Goal: Information Seeking & Learning: Learn about a topic

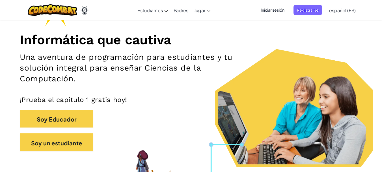
scroll to position [60, 0]
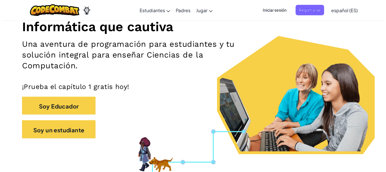
scroll to position [66, 0]
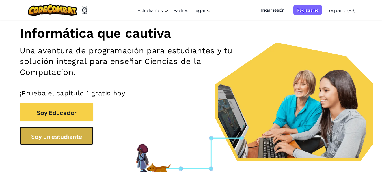
click at [69, 138] on font "Soy un estudiante" at bounding box center [56, 135] width 51 height 7
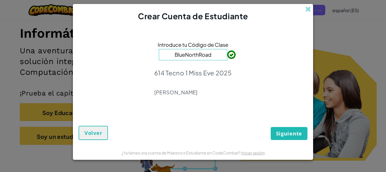
type input "BlueNorthRoad"
click at [289, 141] on form "Introduce tu Código de Clase BlueNorthRoad 614 Tecno 1 Miss Eve 2025 Evelyn Gar…" at bounding box center [193, 83] width 240 height 123
click at [288, 136] on font "Siguiente" at bounding box center [289, 133] width 26 height 7
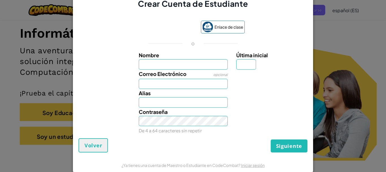
type input "[PERSON_NAME]"
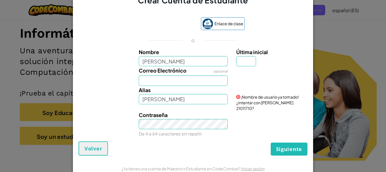
click at [158, 89] on div "Alias Joseline" at bounding box center [184, 95] width 98 height 18
click at [155, 84] on input "Correo Electrónico" at bounding box center [183, 80] width 89 height 10
type input "al07178043@tecmilenio.mx"
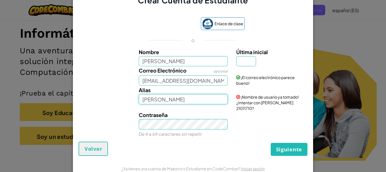
click at [179, 104] on input "[PERSON_NAME]" at bounding box center [183, 99] width 89 height 10
drag, startPoint x: 179, startPoint y: 105, endPoint x: 148, endPoint y: 102, distance: 31.3
click at [148, 102] on input "[PERSON_NAME]" at bounding box center [183, 99] width 89 height 10
type input "Joss"
click at [168, 64] on input "[PERSON_NAME]" at bounding box center [183, 61] width 89 height 10
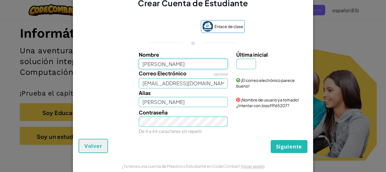
type input "Joseline Selene Juárez Chipahua"
click at [242, 61] on input "Última inicial" at bounding box center [246, 64] width 20 height 10
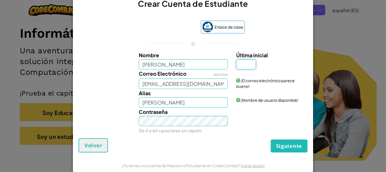
type input "j"
type input "J"
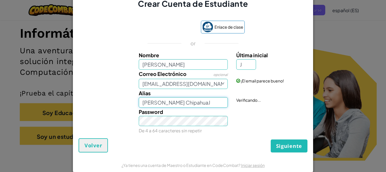
click at [180, 103] on input "Joseline Selene Juárez ChipahuaJ" at bounding box center [183, 102] width 89 height 10
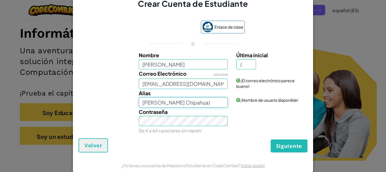
click at [180, 103] on input "Joseline Selene Juárez ChipahuaJ" at bounding box center [183, 102] width 89 height 10
click at [196, 101] on input "Joseline Selene Juárez ChipahuaJ" at bounding box center [183, 102] width 89 height 10
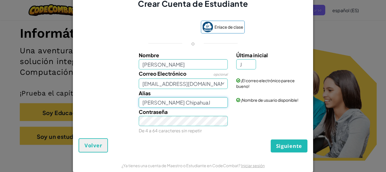
drag, startPoint x: 178, startPoint y: 103, endPoint x: 159, endPoint y: 102, distance: 19.2
click at [159, 102] on input "Joseline Selene Juárez ChipahuaJ" at bounding box center [183, 102] width 89 height 10
drag, startPoint x: 176, startPoint y: 102, endPoint x: 205, endPoint y: 101, distance: 29.1
click at [205, 101] on input "Joseline Juárez ChipahuaJ" at bounding box center [183, 102] width 89 height 10
type input "Joseline Juárez 10"
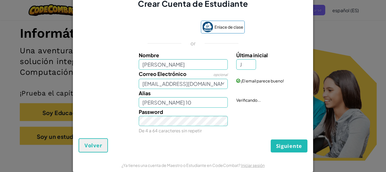
click at [176, 126] on div "Password De 4 a 64 caracteres sin repetir" at bounding box center [184, 120] width 98 height 27
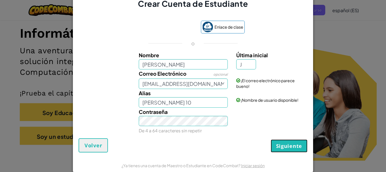
click at [291, 143] on font "Siguiente" at bounding box center [289, 145] width 26 height 7
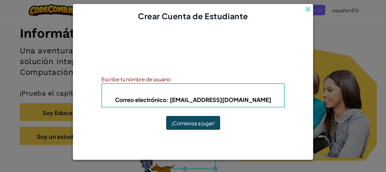
click at [187, 80] on div "Escribe tu nombre de usuario:" at bounding box center [193, 79] width 183 height 8
click at [169, 125] on button "¡Comienza a jugar!" at bounding box center [193, 123] width 54 height 14
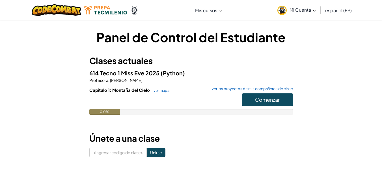
click at [310, 71] on div "Panel de Control del Estudiante Clases actuales 614 Tecno 1 Miss [PERSON_NAME] …" at bounding box center [191, 92] width 331 height 129
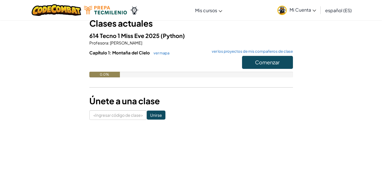
scroll to position [38, 0]
click at [273, 61] on font "Comenzar" at bounding box center [267, 62] width 25 height 7
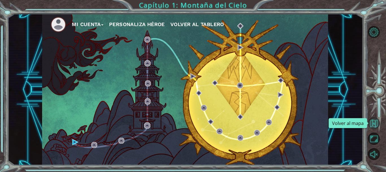
click at [372, 121] on button "Volver al mapa" at bounding box center [374, 123] width 12 height 12
click at [90, 31] on ul "Mi Cuenta Personaliza Héroe Volver al tablero" at bounding box center [190, 25] width 278 height 16
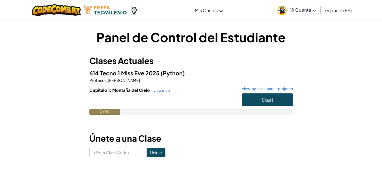
click at [64, 118] on div "Panel de Control del Estudiante Clases Actuales 614 Tecno 1 Miss [PERSON_NAME] …" at bounding box center [191, 92] width 331 height 129
click at [109, 112] on div "0.0%" at bounding box center [104, 112] width 31 height 6
click at [122, 107] on div at bounding box center [191, 101] width 204 height 16
click at [160, 91] on link "view map" at bounding box center [160, 90] width 19 height 5
click at [67, 15] on img at bounding box center [56, 10] width 49 height 12
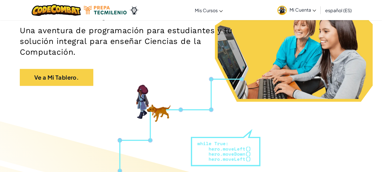
scroll to position [89, 0]
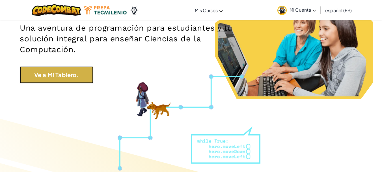
click at [92, 72] on link "Ve a Mi Tablero." at bounding box center [57, 74] width 74 height 17
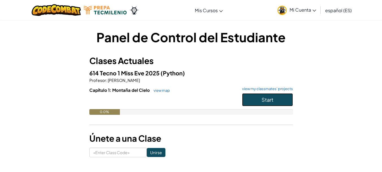
click at [256, 100] on button "Start" at bounding box center [267, 99] width 51 height 13
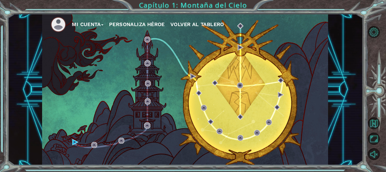
click at [103, 24] on button "Mi Cuenta" at bounding box center [88, 24] width 32 height 8
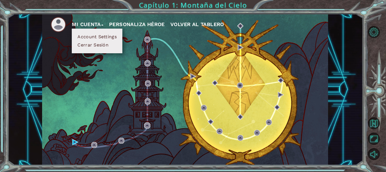
click at [158, 24] on button "Personaliza Héroe" at bounding box center [137, 24] width 56 height 8
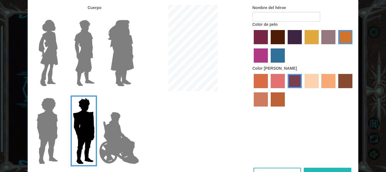
click at [44, 54] on img at bounding box center [48, 53] width 24 height 71
click at [60, 16] on input "Hero Connie" at bounding box center [60, 16] width 0 height 0
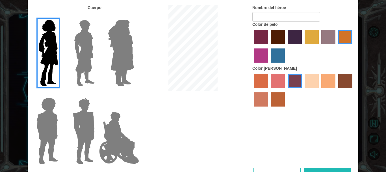
click at [315, 83] on label "sandy beach skin color" at bounding box center [312, 81] width 14 height 14
click at [303, 90] on input "sandy beach skin color" at bounding box center [303, 90] width 0 height 0
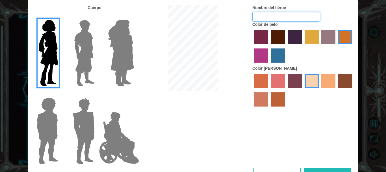
click at [281, 15] on input "Nombre del héroe" at bounding box center [287, 17] width 68 height 10
type input "[PERSON_NAME]"
click at [283, 38] on label "maroon hair color" at bounding box center [278, 37] width 14 height 14
click at [269, 46] on input "maroon hair color" at bounding box center [269, 46] width 0 height 0
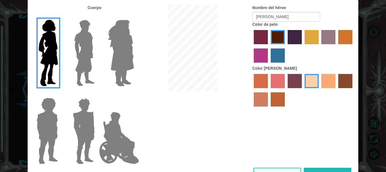
click at [328, 168] on button "Hecho" at bounding box center [328, 173] width 48 height 13
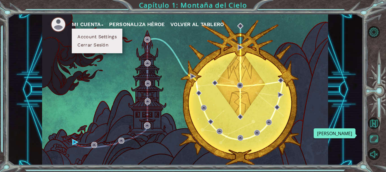
click at [375, 135] on button "Maximizar Navegador" at bounding box center [374, 138] width 12 height 12
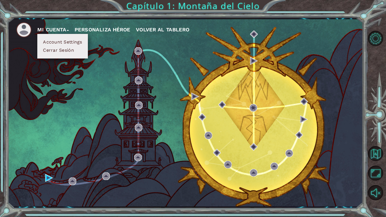
click at [100, 27] on button "Personaliza Héroe" at bounding box center [103, 29] width 56 height 8
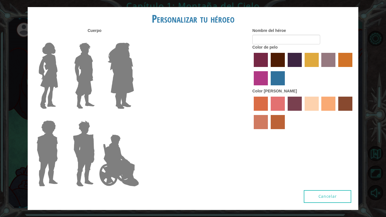
type input "[PERSON_NAME]"
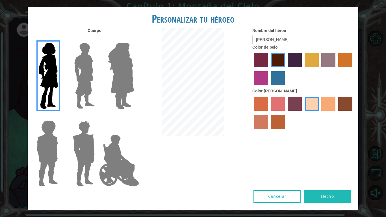
click at [331, 171] on button "Hecho" at bounding box center [328, 196] width 48 height 13
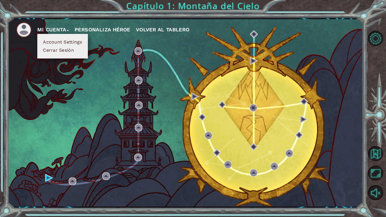
click at [166, 88] on div "Mi Cuenta Account Settings Cerrar Sesión Personaliza Héroe Volver al Tablero" at bounding box center [185, 112] width 355 height 187
click at [54, 27] on button "Mi Cuenta" at bounding box center [53, 29] width 32 height 8
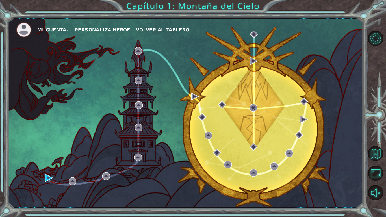
click at [123, 27] on button "Personaliza Héroe" at bounding box center [103, 29] width 56 height 8
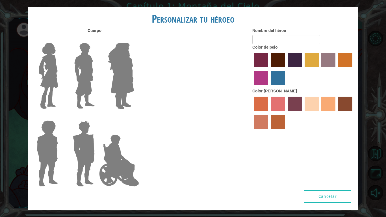
type input "[PERSON_NAME]"
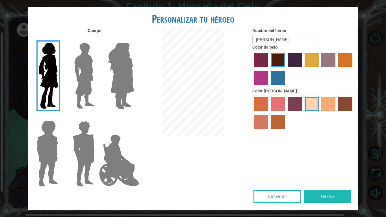
click at [115, 96] on img at bounding box center [120, 75] width 31 height 71
click at [134, 39] on input "Hero Amethyst" at bounding box center [134, 39] width 0 height 0
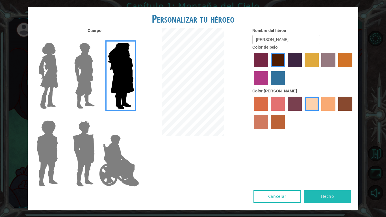
click at [56, 86] on img at bounding box center [48, 75] width 24 height 71
click at [60, 39] on input "Hero Connie" at bounding box center [60, 39] width 0 height 0
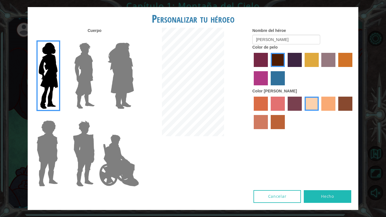
click at [337, 171] on button "Hecho" at bounding box center [328, 196] width 48 height 13
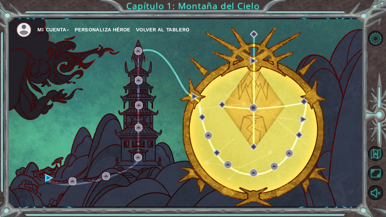
click at [1, 138] on div "Mi Cuenta Personaliza Héroe Volver al Tablero Capítulo 1: Montaña del Cielo" at bounding box center [193, 108] width 386 height 217
click at [49, 171] on img at bounding box center [49, 178] width 8 height 8
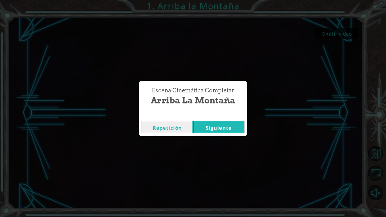
click at [210, 126] on button "Siguiente" at bounding box center [218, 127] width 51 height 13
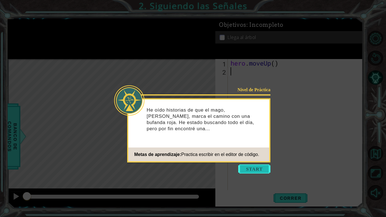
click at [251, 167] on button "Start" at bounding box center [254, 169] width 32 height 9
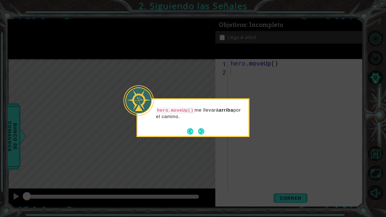
click at [194, 122] on div "hero.moveUp() me llevará arriba por el camino." at bounding box center [193, 116] width 111 height 29
click at [200, 129] on button "Next" at bounding box center [201, 131] width 6 height 6
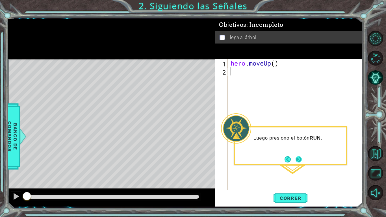
click at [299, 163] on button "Next" at bounding box center [299, 159] width 6 height 6
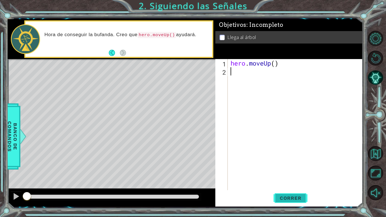
click at [288, 171] on span "Correr" at bounding box center [290, 198] width 33 height 6
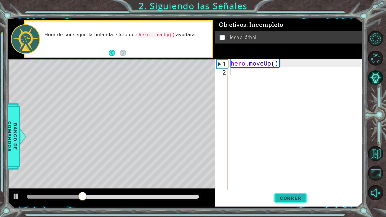
click at [288, 171] on span "Correr" at bounding box center [290, 198] width 33 height 6
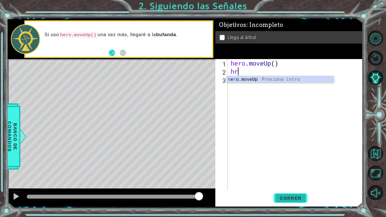
scroll to position [0, 4]
type textarea "h"
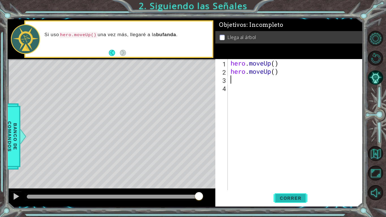
scroll to position [0, 0]
type textarea "hero.moveUp()"
click at [284, 171] on button "Correr" at bounding box center [291, 198] width 34 height 15
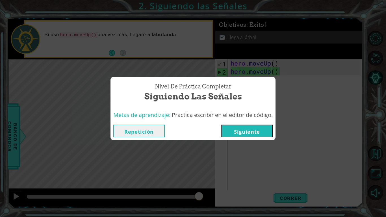
click at [260, 133] on button "Siguiente" at bounding box center [246, 131] width 51 height 13
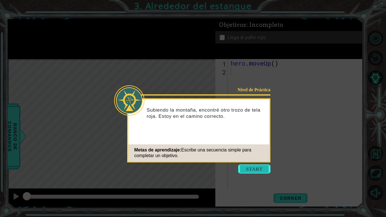
click at [251, 165] on button "Start" at bounding box center [254, 169] width 32 height 9
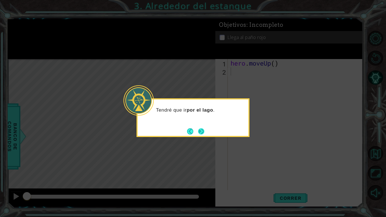
click at [200, 130] on button "Next" at bounding box center [201, 131] width 7 height 7
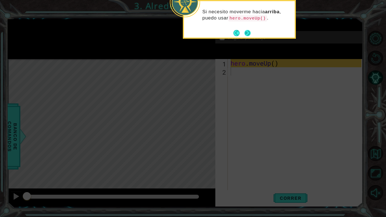
click at [248, 32] on button "Next" at bounding box center [247, 33] width 7 height 7
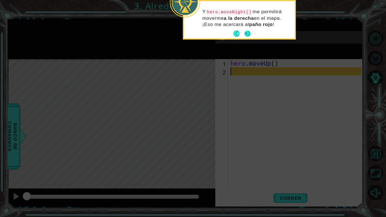
click at [250, 32] on button "Next" at bounding box center [248, 34] width 6 height 6
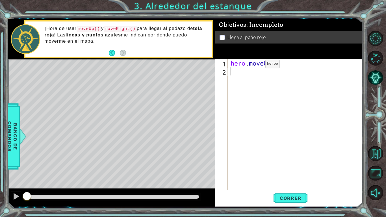
click at [257, 65] on div "hero . moveUp ( )" at bounding box center [297, 133] width 135 height 148
type textarea "hero.moveUp()"
click at [256, 70] on div "hero . moveUp ( )" at bounding box center [297, 133] width 135 height 148
click at [273, 64] on div "hero . moveUp ( )" at bounding box center [297, 133] width 135 height 148
click at [276, 65] on div "hero . moveUp ( )" at bounding box center [297, 133] width 135 height 148
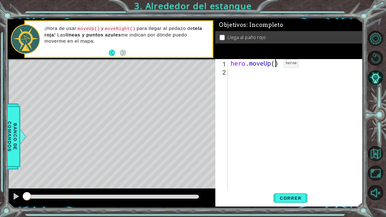
type textarea "hero.moveUp(2)"
click at [266, 70] on div "hero . moveUp ( 2 )" at bounding box center [297, 133] width 135 height 148
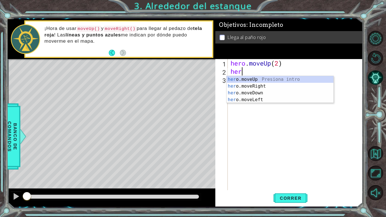
type textarea "hero"
click at [266, 86] on div "hero .moveUp Presiona intro hero .moveRight Presiona intro hero .moveDown Presi…" at bounding box center [280, 96] width 107 height 41
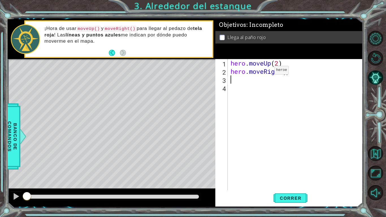
scroll to position [0, 0]
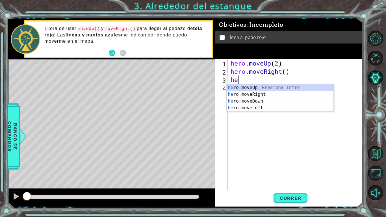
type textarea "her"
click at [237, 90] on div "her o.moveUp Presiona intro her o.moveRight Presiona intro her o.moveDown Presi…" at bounding box center [280, 104] width 107 height 41
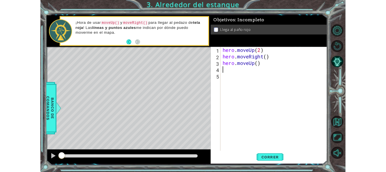
scroll to position [0, 0]
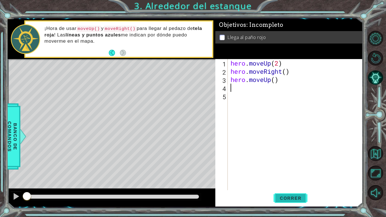
click at [277, 171] on button "Correr" at bounding box center [291, 198] width 34 height 15
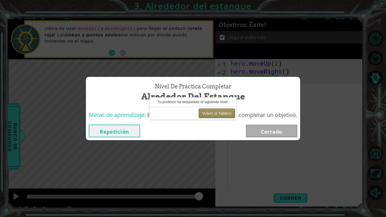
click at [217, 113] on button "Volver al Tablero" at bounding box center [217, 114] width 36 height 10
click at [218, 112] on button "Volver al Tablero" at bounding box center [217, 114] width 36 height 10
click at [201, 26] on div "Nivel de Práctica Completar Alrededor del estanque Metas de aprendizaje: Escrib…" at bounding box center [193, 108] width 386 height 217
drag, startPoint x: 179, startPoint y: 98, endPoint x: 188, endPoint y: 0, distance: 98.0
click at [188, 0] on body "1 ההההההההההההההההההההההההההההההההההההההההההההההההההההההההההההההההההההההההההההה…" at bounding box center [193, 108] width 386 height 217
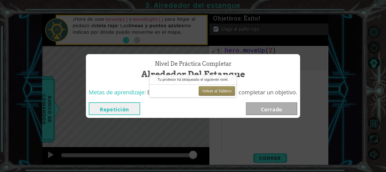
click at [370, 130] on div "Nivel de Práctica Completar Alrededor del estanque Metas de aprendizaje: Escrib…" at bounding box center [193, 86] width 386 height 172
click at [214, 90] on button "Volver al Tablero" at bounding box center [217, 91] width 36 height 10
click at [210, 91] on button "Volver al Tablero" at bounding box center [217, 91] width 36 height 10
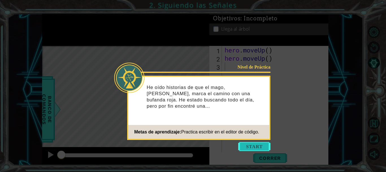
click at [257, 147] on button "Start" at bounding box center [254, 146] width 32 height 9
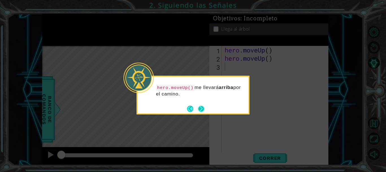
click at [203, 109] on button "Next" at bounding box center [201, 108] width 6 height 6
click at [203, 109] on body "1 ההההההההההההההההההההההההההההההההההההההההההההההההההההההההההההההההההההההההההההה…" at bounding box center [193, 86] width 386 height 172
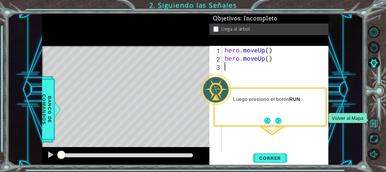
click at [372, 126] on button "Volver al Mapa" at bounding box center [374, 123] width 12 height 12
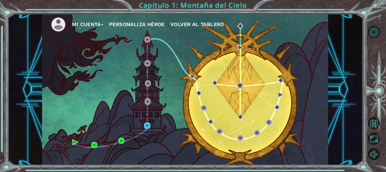
click at [254, 123] on div "Mi Cuenta Personaliza Héroe Volver al Tablero" at bounding box center [185, 89] width 286 height 151
drag, startPoint x: 254, startPoint y: 123, endPoint x: 238, endPoint y: 43, distance: 82.2
click at [238, 43] on div "Mi Cuenta Personaliza Héroe Volver al Tablero" at bounding box center [185, 89] width 286 height 151
